Goal: Task Accomplishment & Management: Manage account settings

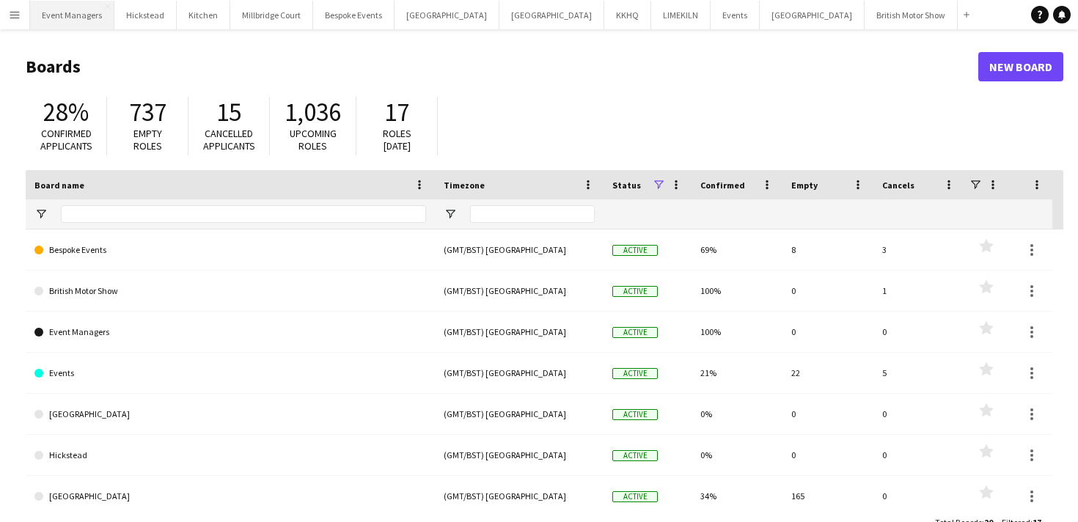
click at [76, 17] on button "Event Managers Close" at bounding box center [72, 15] width 84 height 29
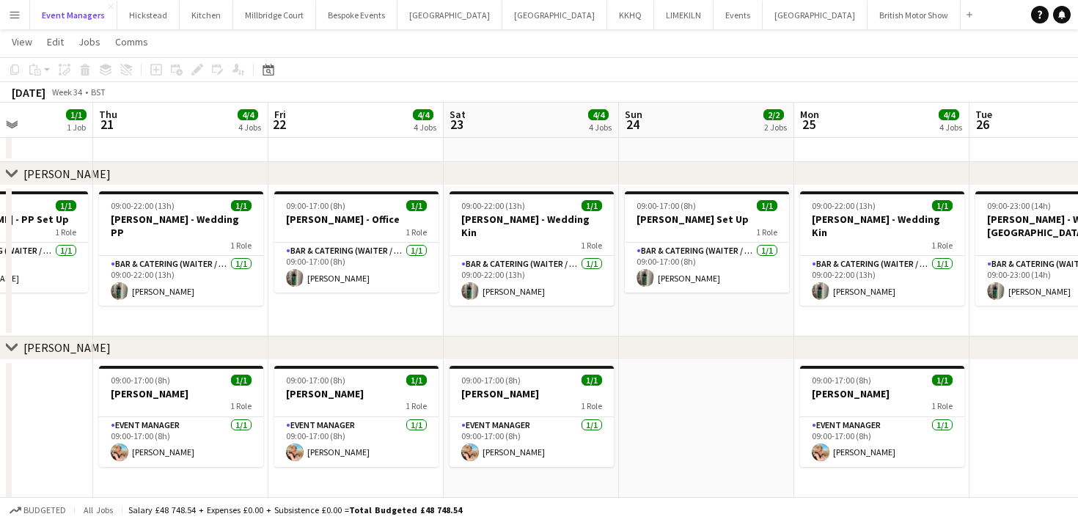
scroll to position [0, 432]
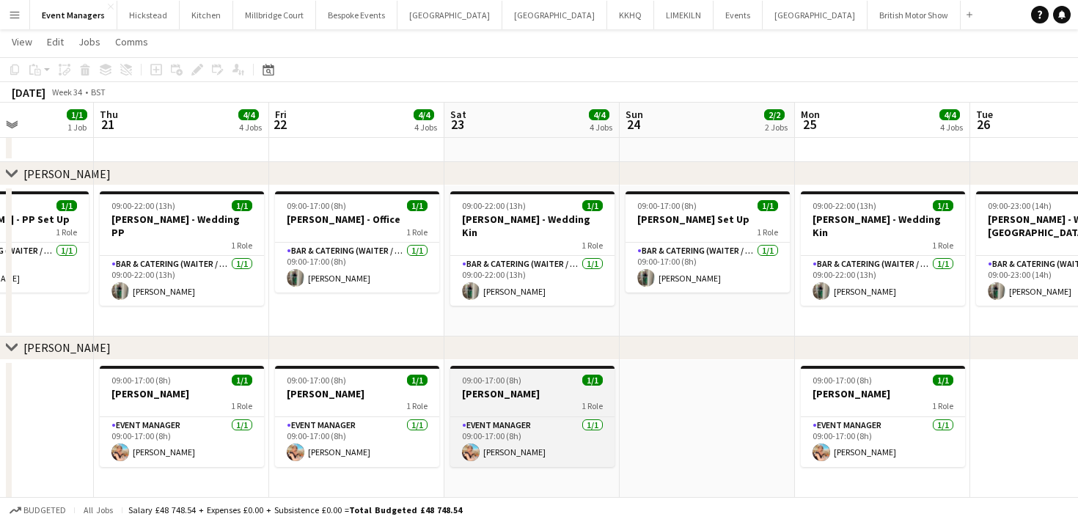
click at [540, 385] on app-job-card "09:00-17:00 (8h) 1/1 Magda - Kin 1 Role Event Manager 1/1 09:00-17:00 (8h) Magd…" at bounding box center [532, 416] width 164 height 101
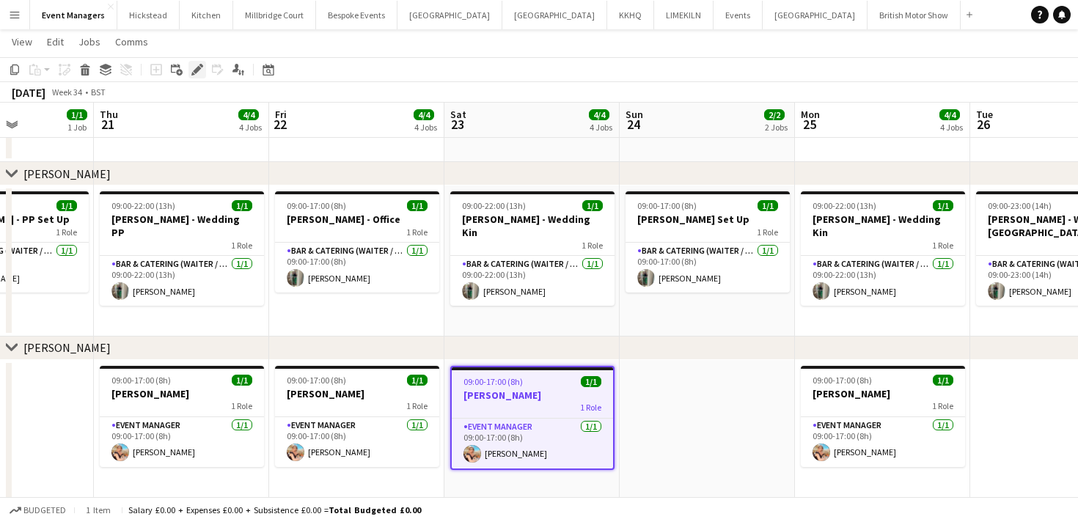
click at [200, 74] on icon "Edit" at bounding box center [197, 70] width 12 height 12
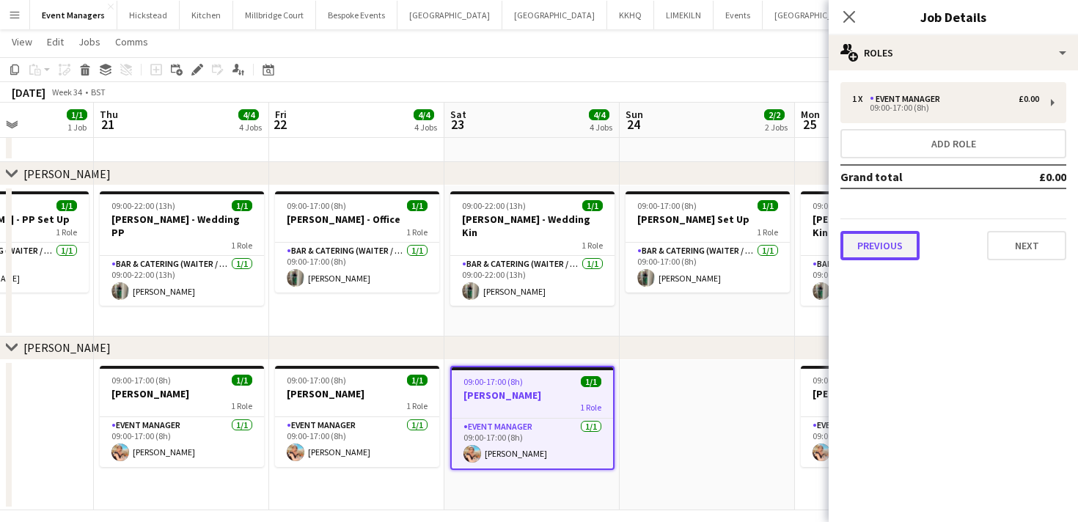
click at [881, 249] on button "Previous" at bounding box center [880, 245] width 79 height 29
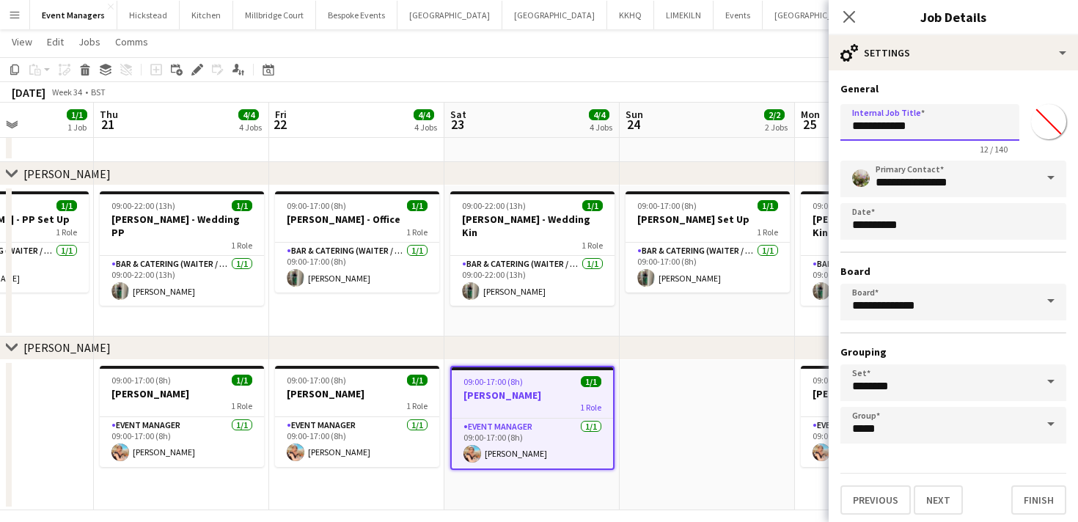
click at [916, 121] on input "**********" at bounding box center [930, 122] width 179 height 37
type input "**********"
click at [847, 13] on icon at bounding box center [849, 17] width 14 height 14
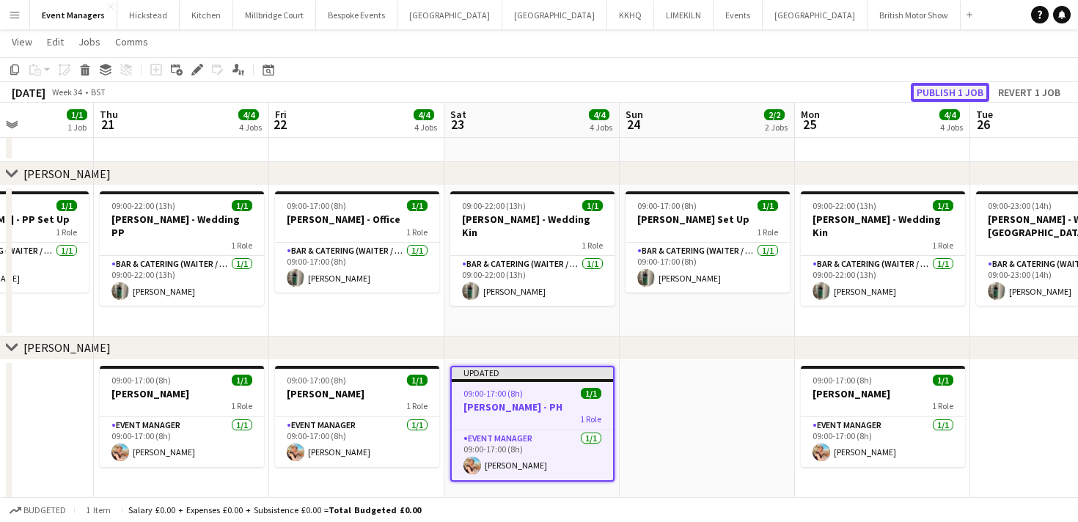
click at [946, 92] on button "Publish 1 job" at bounding box center [950, 92] width 79 height 19
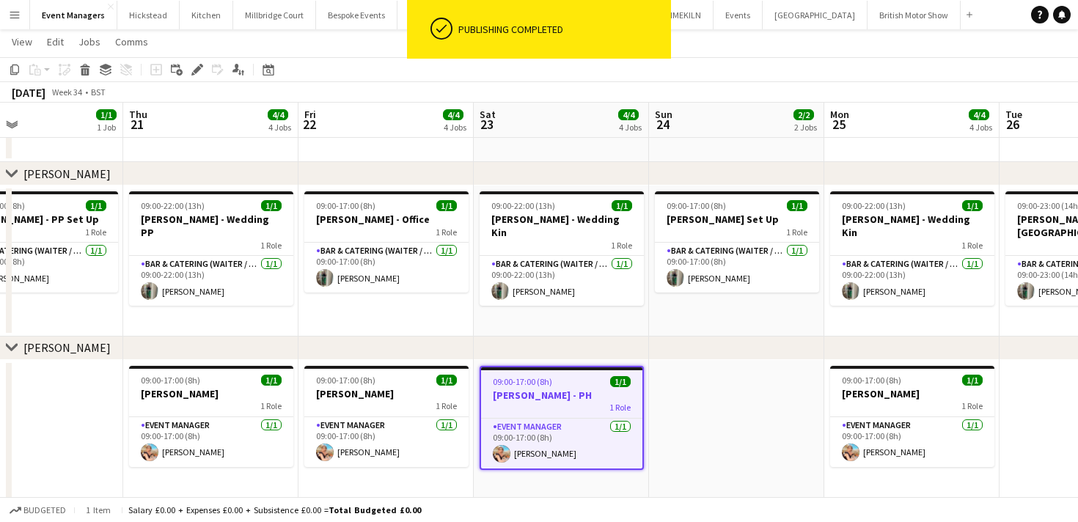
click at [760, 415] on app-date-cell at bounding box center [736, 435] width 175 height 151
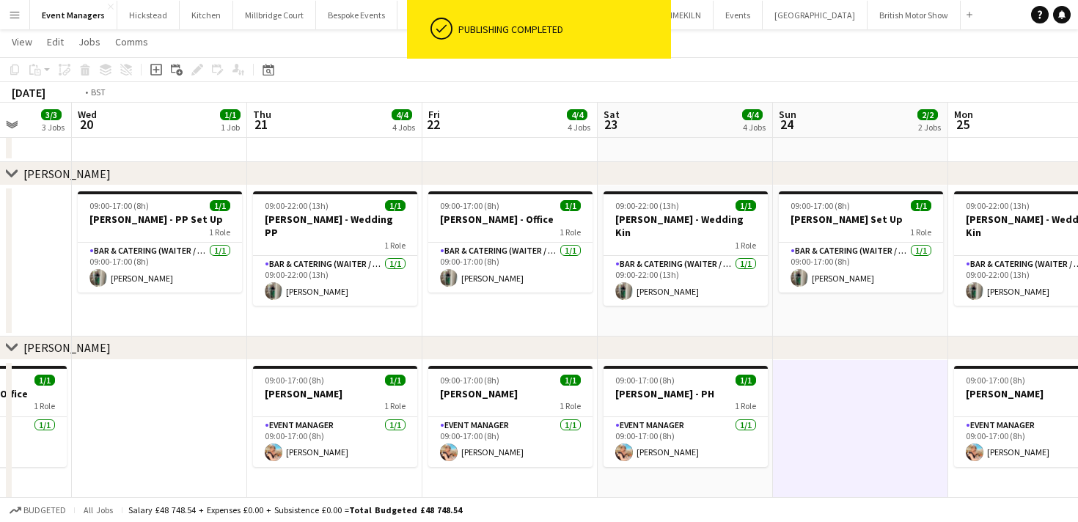
scroll to position [0, 459]
